Goal: Task Accomplishment & Management: Complete application form

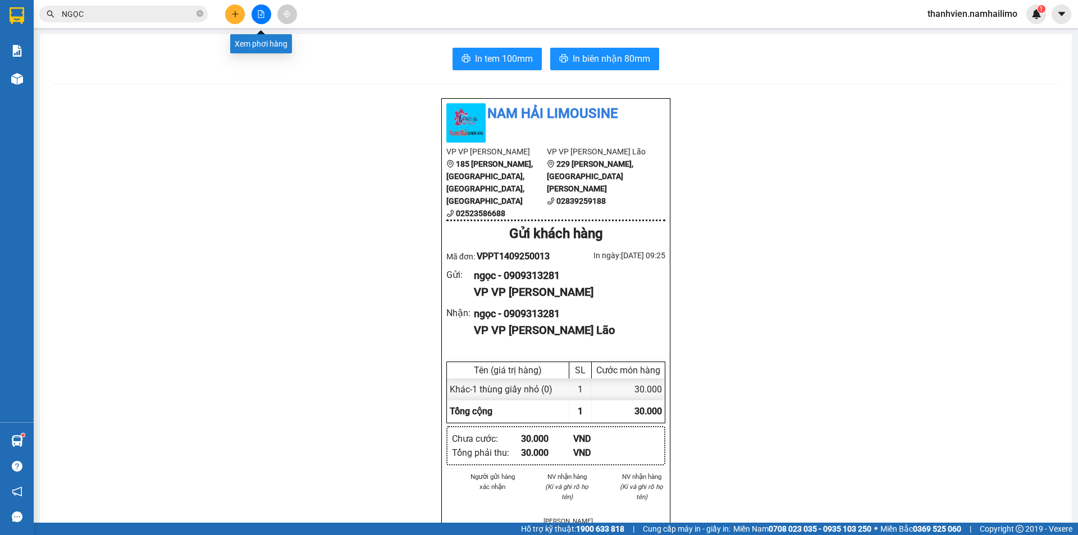
click at [258, 14] on icon "file-add" at bounding box center [261, 14] width 8 height 8
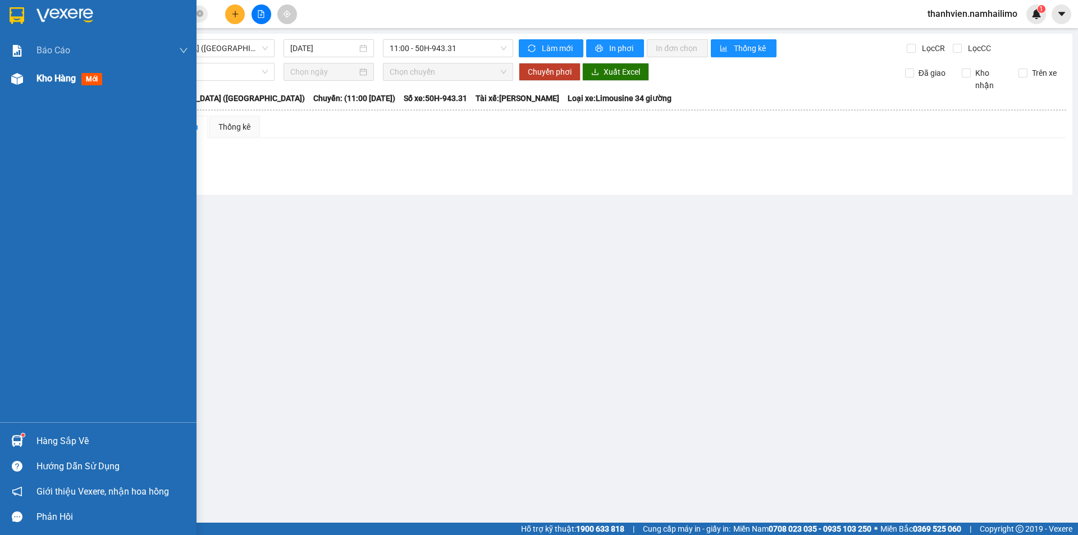
click at [35, 79] on div "Kho hàng mới" at bounding box center [98, 79] width 196 height 28
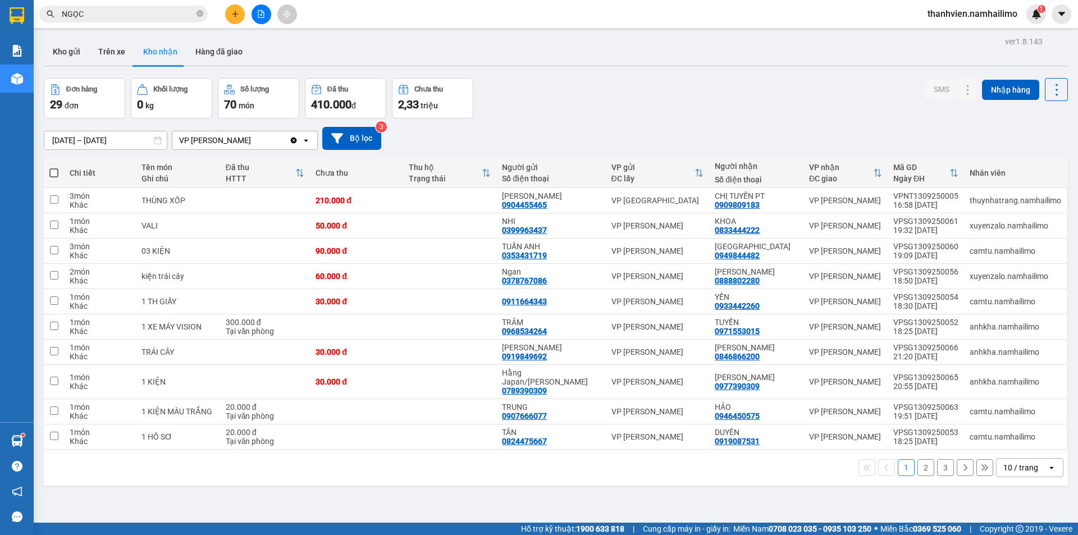
click at [923, 466] on button "2" at bounding box center [925, 467] width 17 height 17
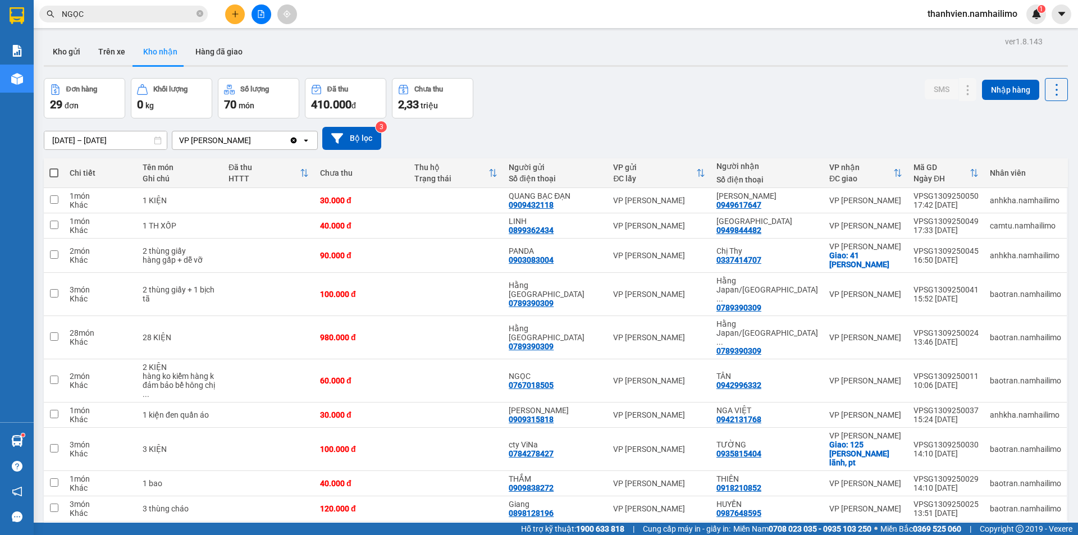
click at [940, 531] on button "3" at bounding box center [945, 539] width 17 height 17
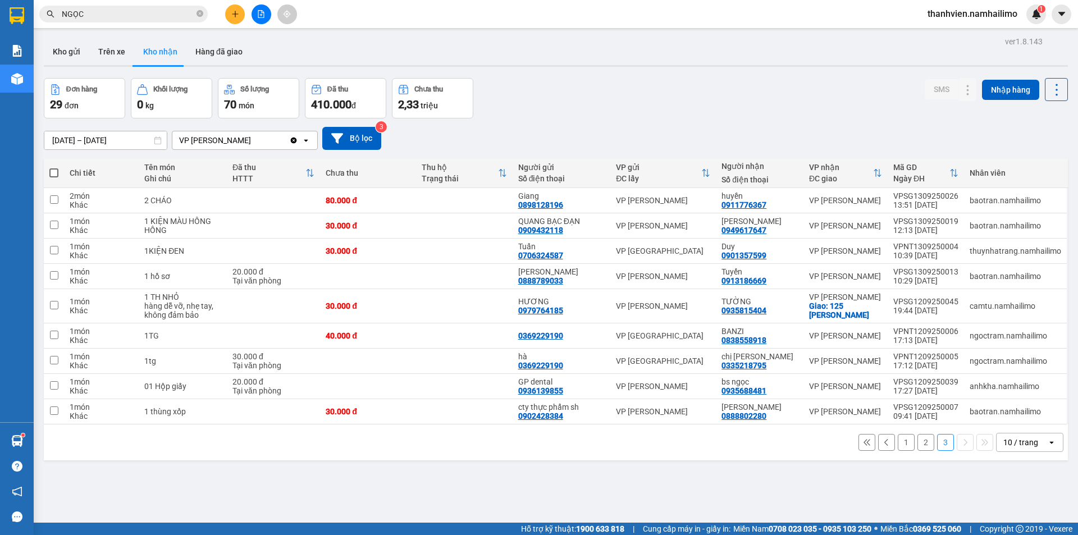
click at [897, 447] on button "1" at bounding box center [905, 442] width 17 height 17
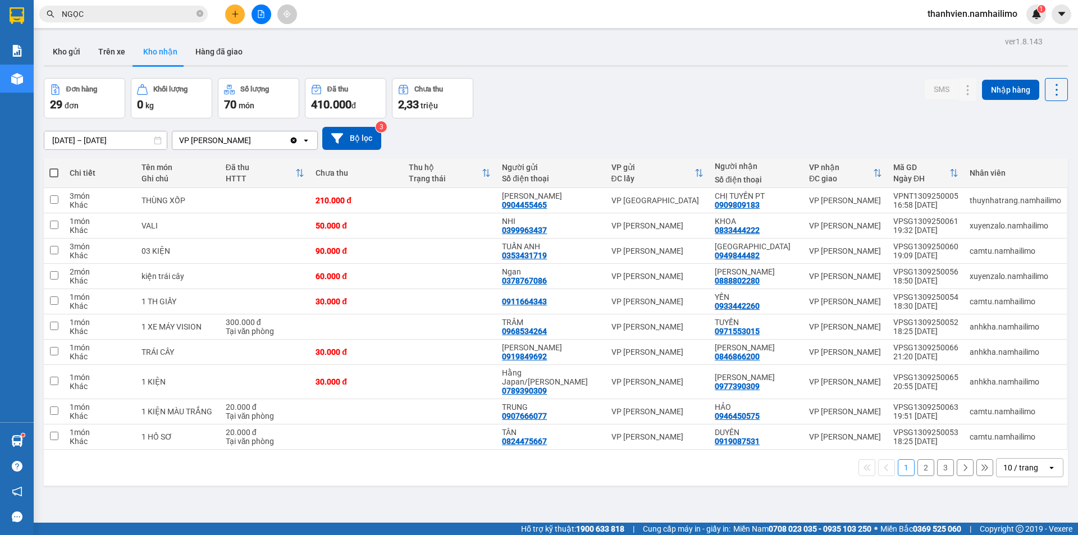
click at [918, 465] on button "2" at bounding box center [925, 467] width 17 height 17
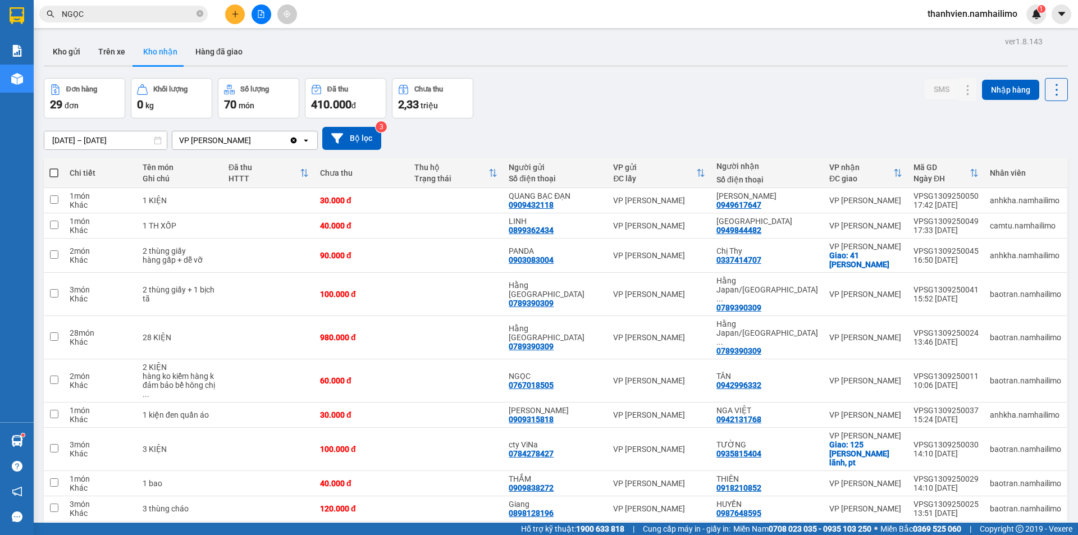
click at [902, 531] on button "1" at bounding box center [905, 539] width 17 height 17
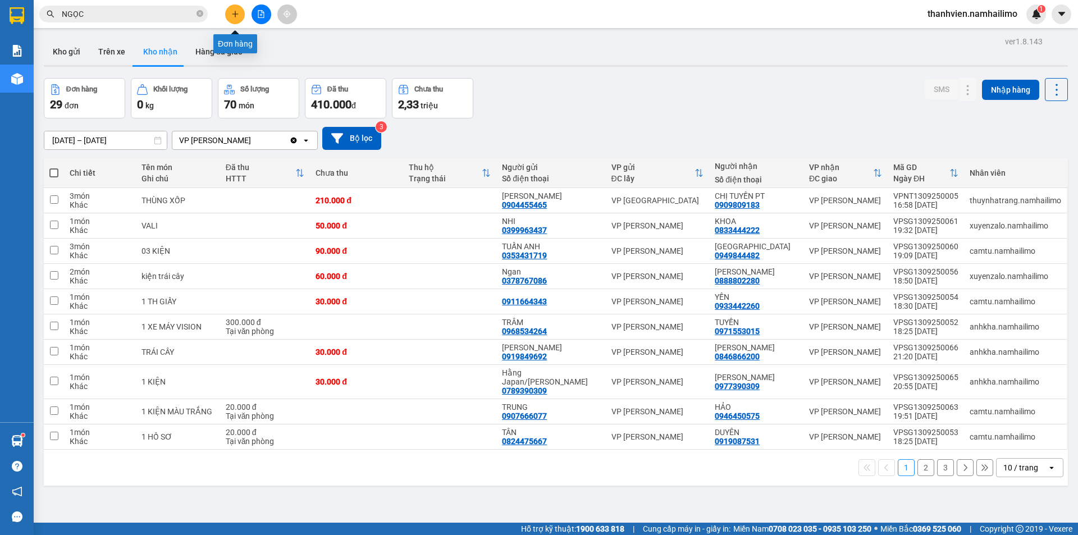
click at [235, 28] on div "Đơn hàng" at bounding box center [235, 39] width 44 height 27
click at [237, 5] on button at bounding box center [235, 14] width 20 height 20
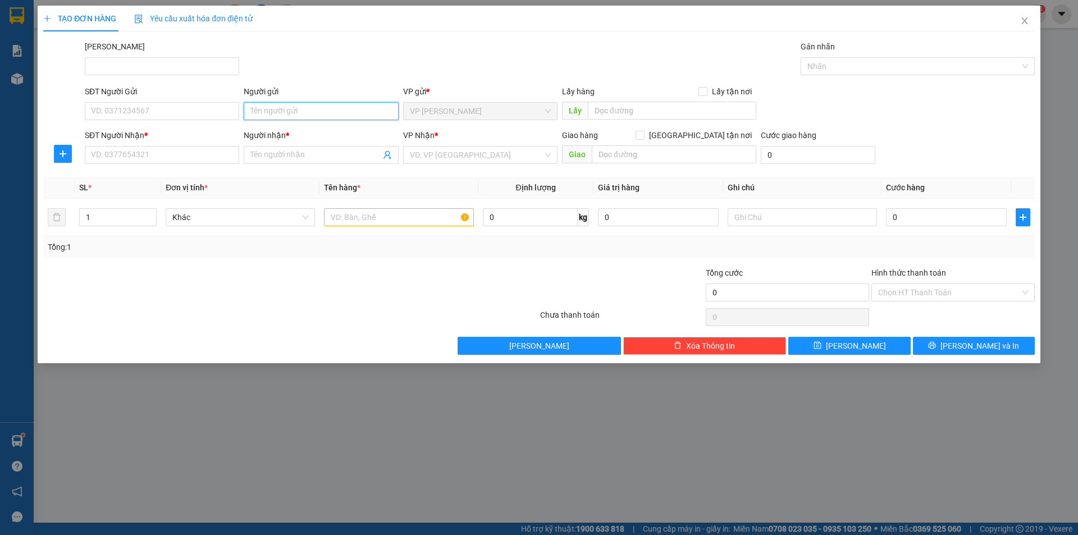
click at [295, 112] on input "Người gửi" at bounding box center [321, 111] width 154 height 18
type input "TRƯỜNG"
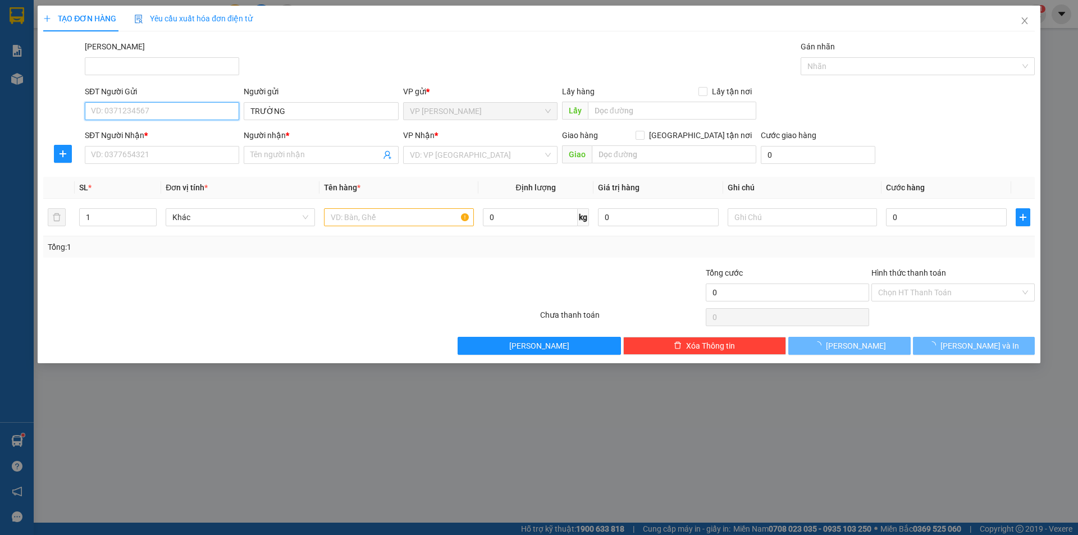
click at [195, 114] on input "SĐT Người Gửi" at bounding box center [162, 111] width 154 height 18
drag, startPoint x: 195, startPoint y: 114, endPoint x: 200, endPoint y: 108, distance: 7.2
click at [198, 111] on input "SĐT Người Gửi" at bounding box center [162, 111] width 154 height 18
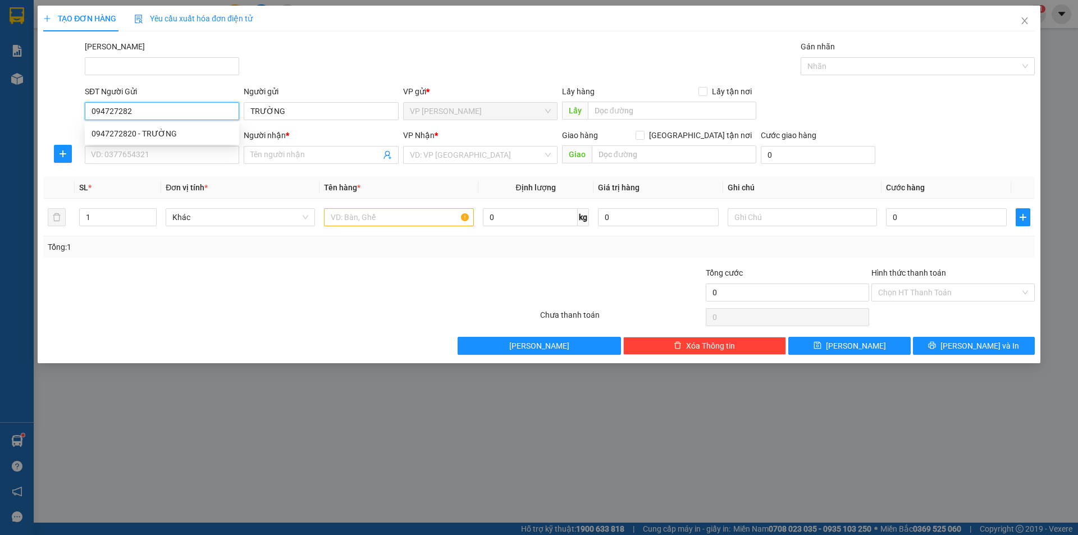
type input "0947272820"
click at [136, 136] on div "0947272820 - TRƯỜNG" at bounding box center [161, 133] width 141 height 12
type input "TRƯỜNG"
type input "0947272820"
type input "TRƯỜNG"
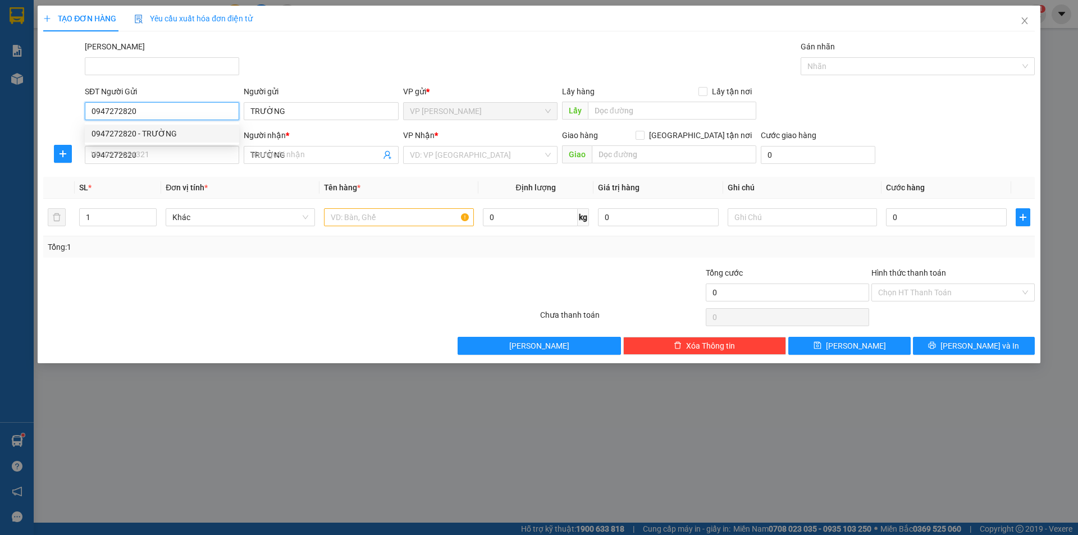
type input "50.000"
type input "0947272820"
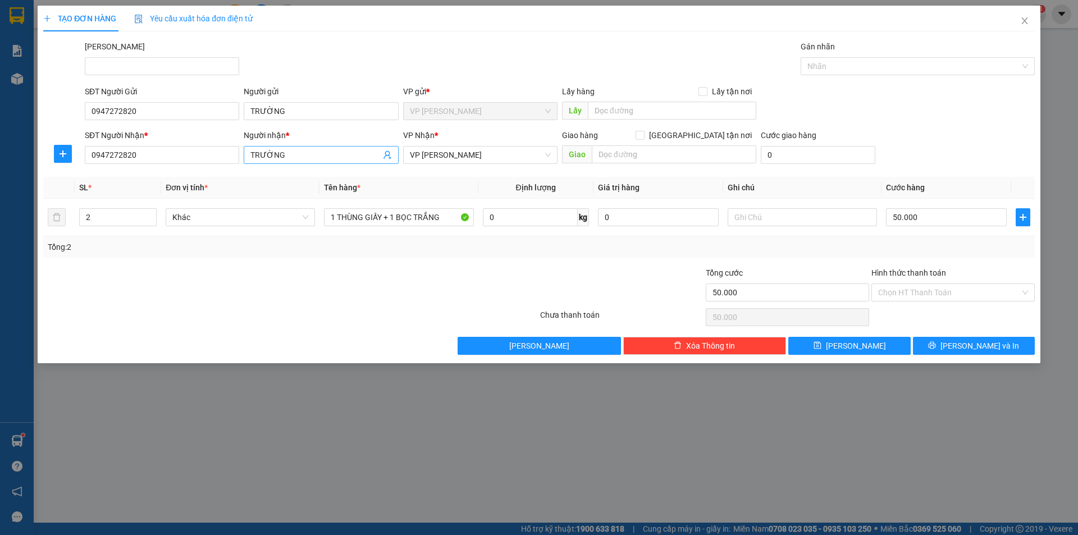
drag, startPoint x: 295, startPoint y: 158, endPoint x: 252, endPoint y: 157, distance: 43.2
click at [294, 157] on input "TRƯỜNG" at bounding box center [315, 155] width 130 height 12
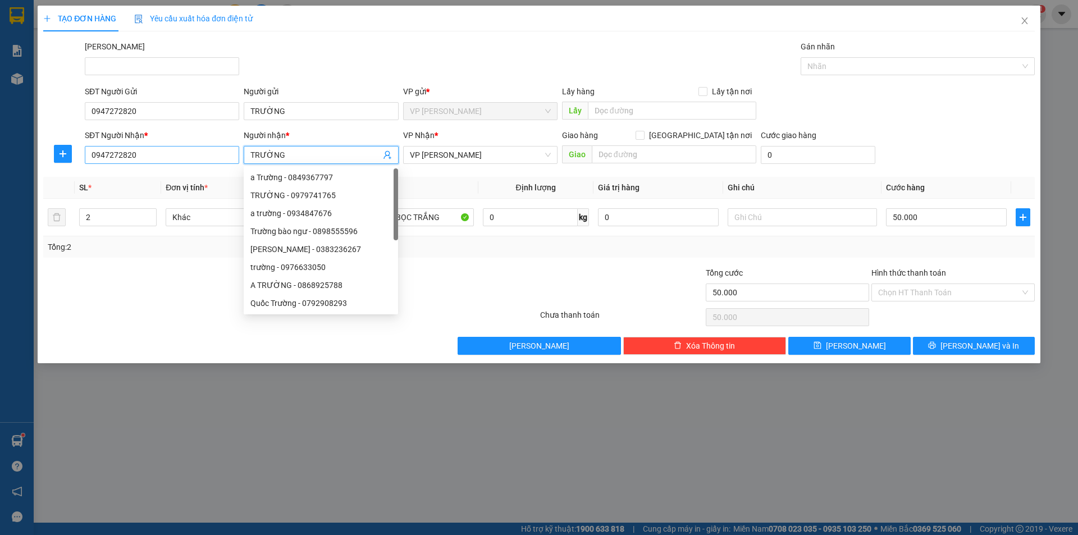
drag, startPoint x: 252, startPoint y: 157, endPoint x: 237, endPoint y: 157, distance: 14.6
click at [237, 157] on div "SĐT Người Nhận * 0947272820 Người nhận * TRƯỜNG VP Nhận * VP [PERSON_NAME] Lão …" at bounding box center [560, 148] width 954 height 39
type input "NGA"
click at [144, 158] on input "0947272820" at bounding box center [162, 155] width 154 height 18
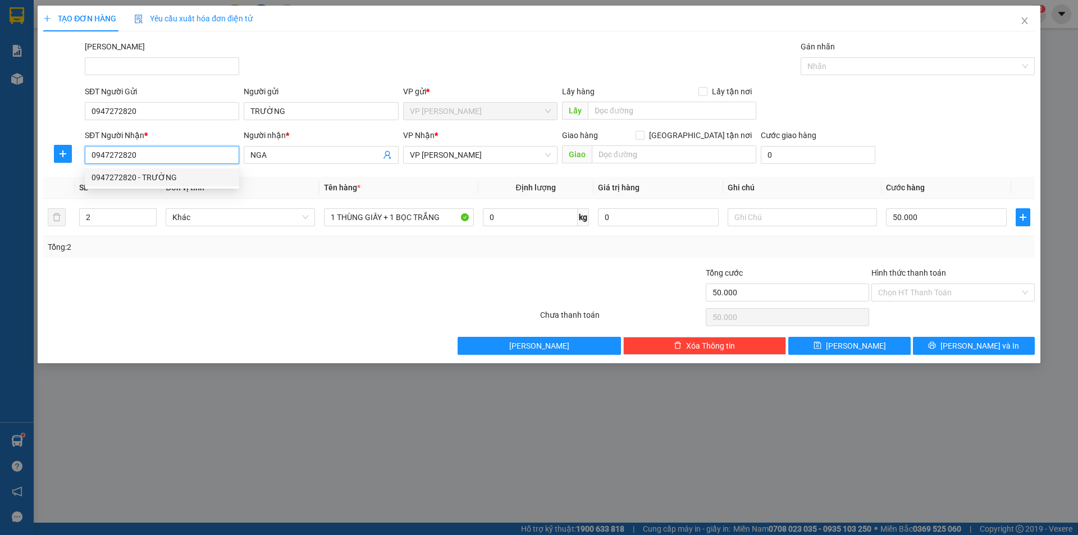
click at [144, 158] on input "0947272820" at bounding box center [162, 155] width 154 height 18
click at [152, 169] on div "0793484254 - [GEOGRAPHIC_DATA]" at bounding box center [162, 177] width 154 height 18
type input "0793484254"
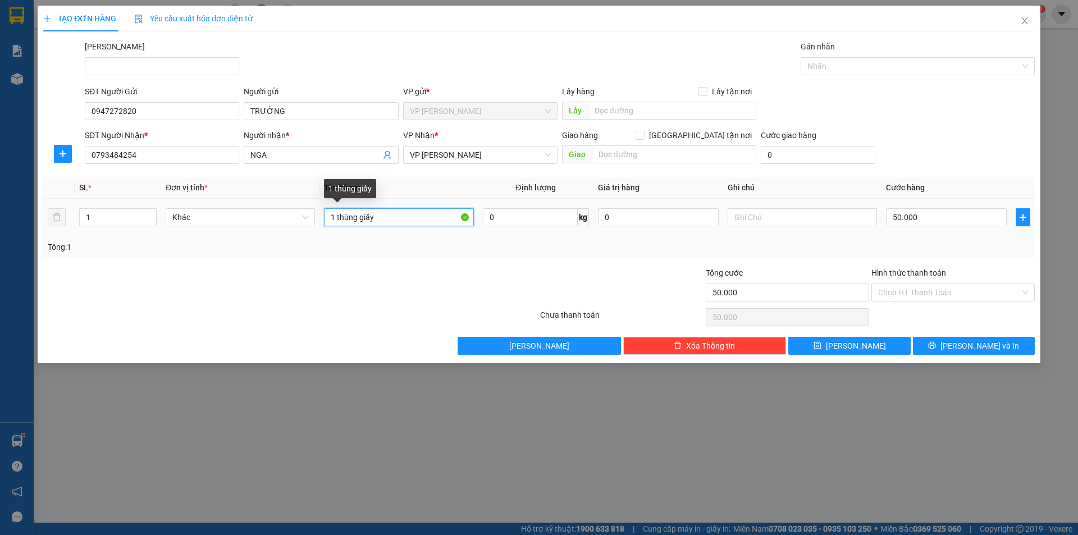
drag, startPoint x: 377, startPoint y: 216, endPoint x: 331, endPoint y: 224, distance: 46.9
click at [331, 224] on input "1 thùng giấy" at bounding box center [398, 217] width 149 height 18
type input "BỊCH TRẮNG"
click at [933, 214] on input "50.000" at bounding box center [946, 217] width 121 height 18
type input "3"
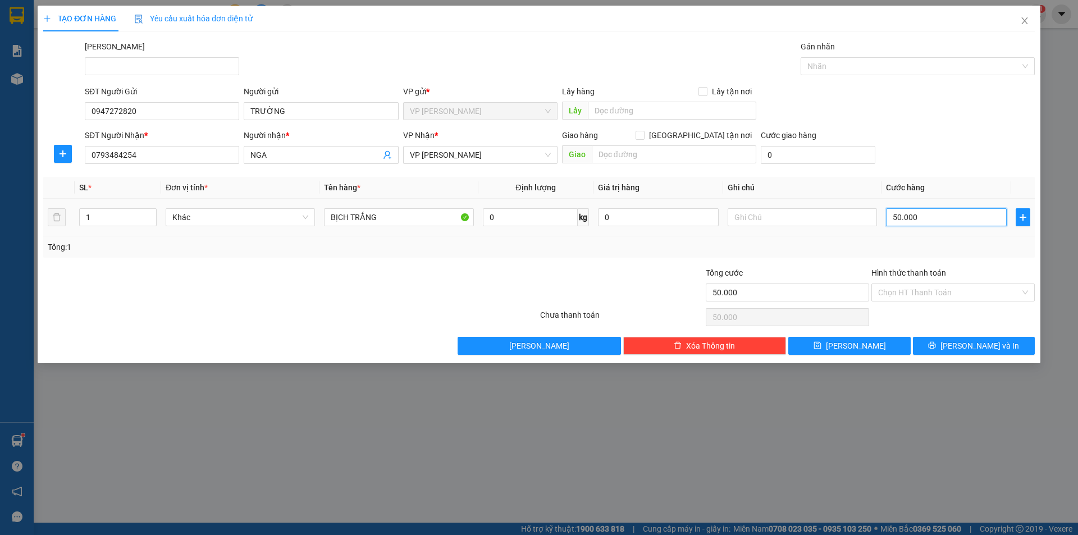
type input "3"
type input "30"
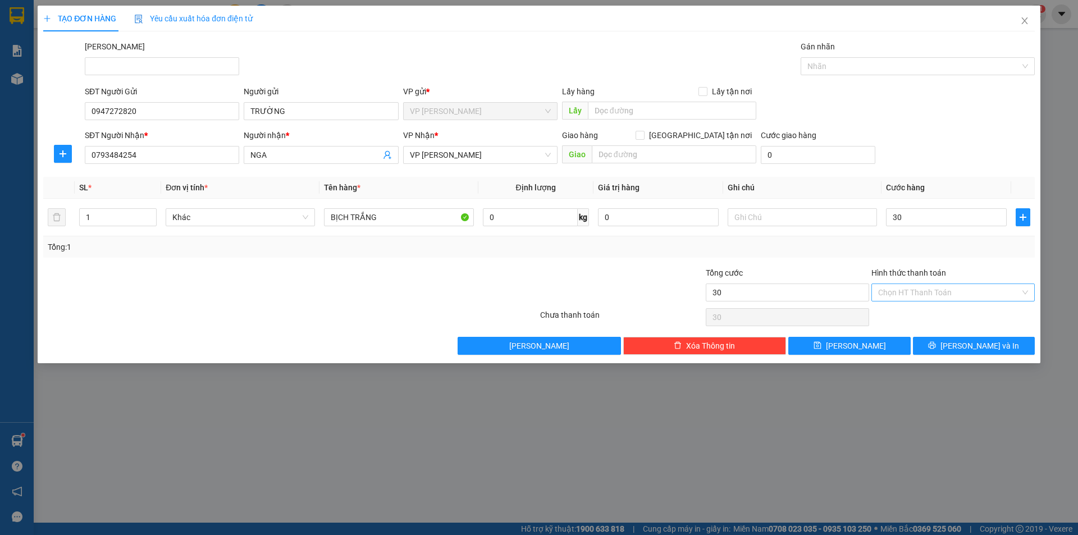
type input "30.000"
click at [916, 296] on input "Hình thức thanh toán" at bounding box center [949, 292] width 142 height 17
click at [929, 318] on div "Tại văn phòng" at bounding box center [953, 315] width 150 height 12
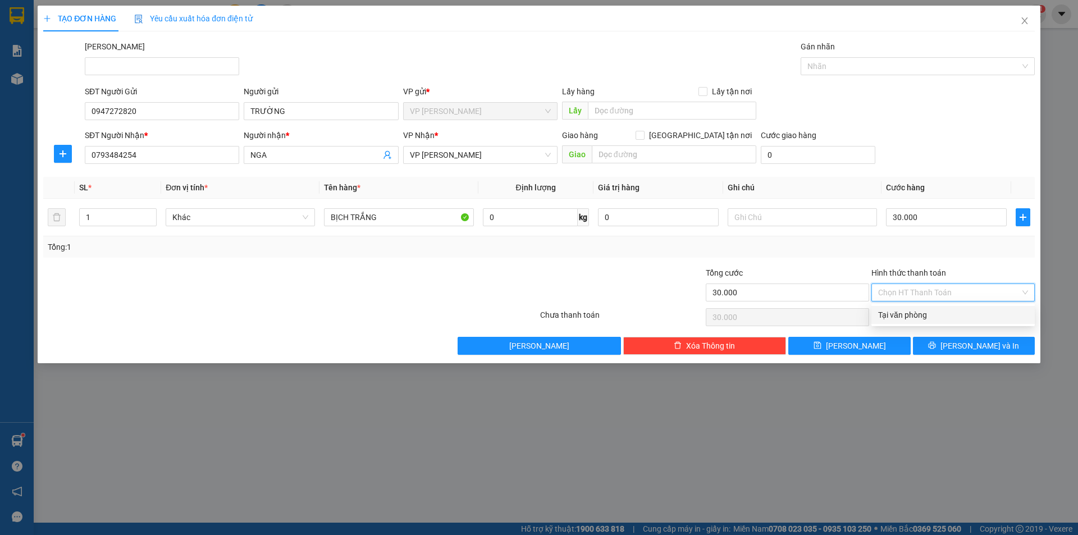
type input "0"
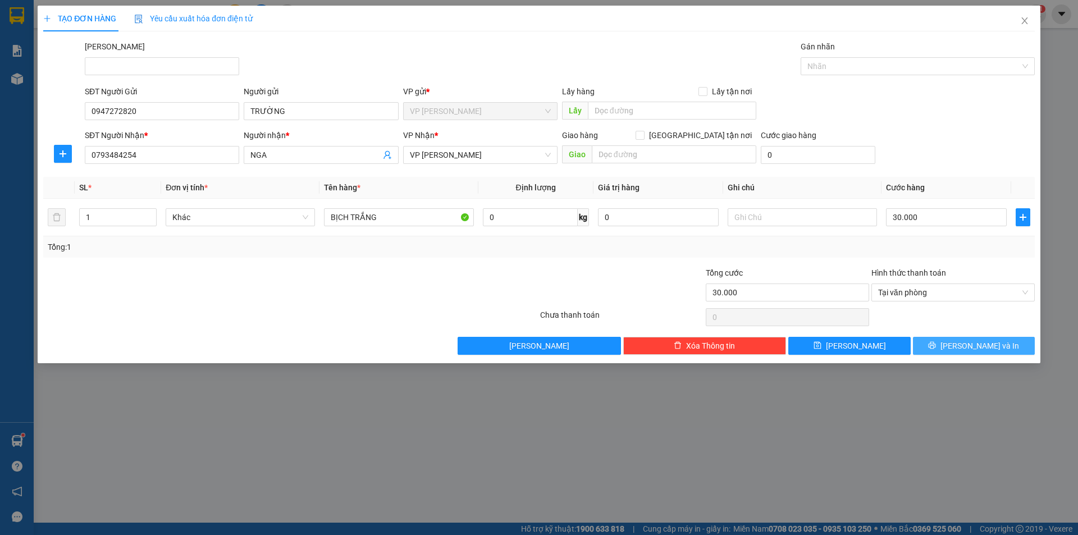
click at [939, 345] on button "[PERSON_NAME] và In" at bounding box center [974, 346] width 122 height 18
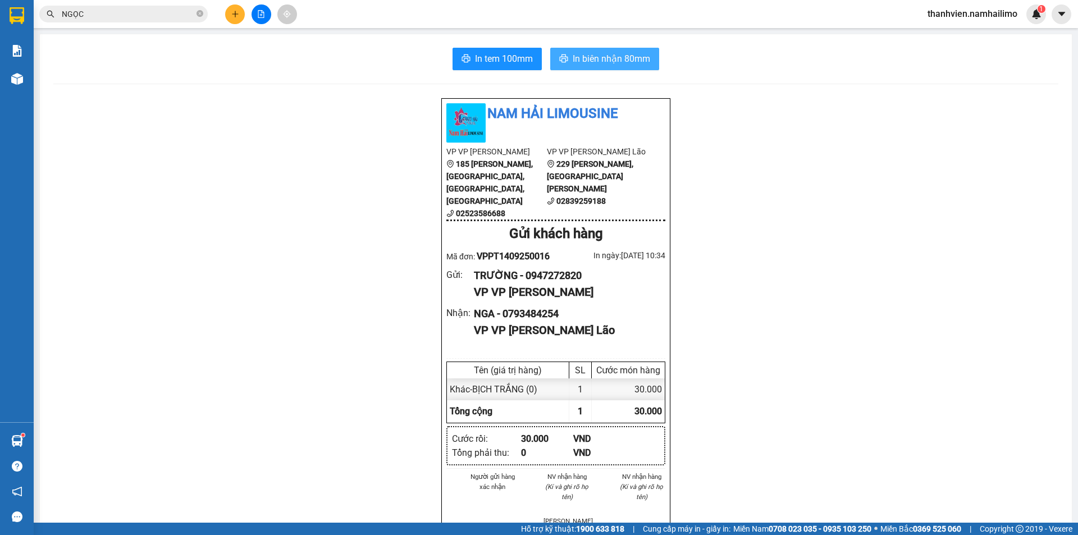
click at [638, 61] on span "In biên nhận 80mm" at bounding box center [610, 59] width 77 height 14
click at [515, 64] on span "In tem 100mm" at bounding box center [504, 59] width 58 height 14
